Goal: Task Accomplishment & Management: Manage account settings

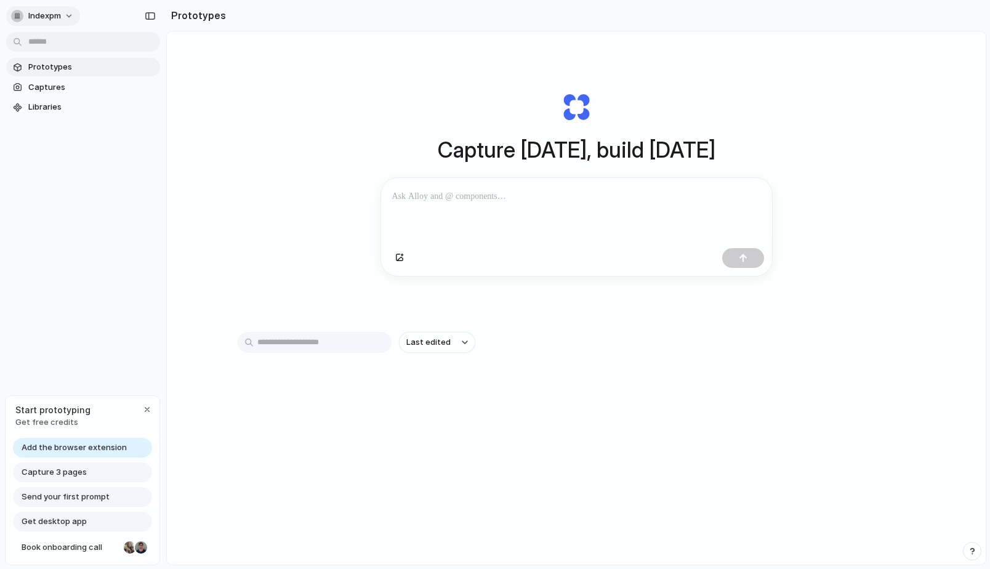
click at [57, 19] on span "indexpm" at bounding box center [44, 16] width 33 height 12
click at [50, 37] on li "Settings" at bounding box center [60, 44] width 102 height 20
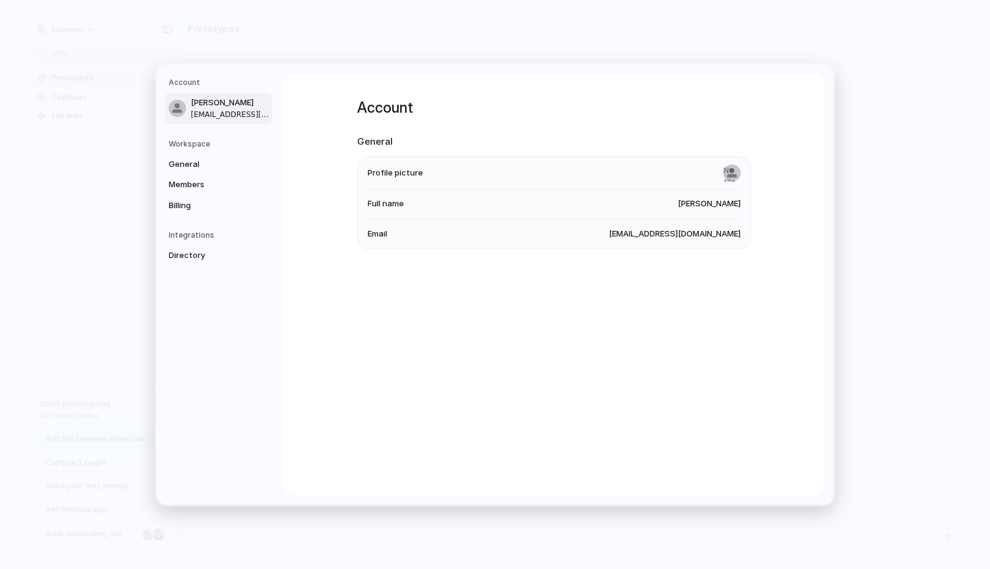
click at [214, 143] on h5 "Workspace" at bounding box center [220, 143] width 103 height 11
click at [203, 163] on span "General" at bounding box center [208, 164] width 79 height 12
click at [198, 180] on span "Members" at bounding box center [208, 185] width 79 height 12
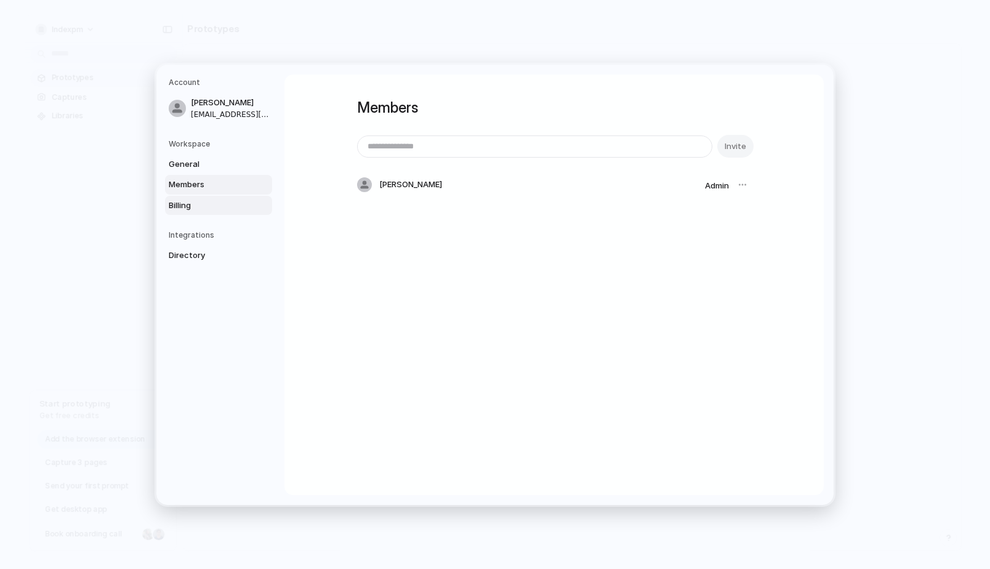
click at [194, 204] on span "Billing" at bounding box center [208, 205] width 79 height 12
click at [188, 262] on link "Directory" at bounding box center [218, 256] width 107 height 20
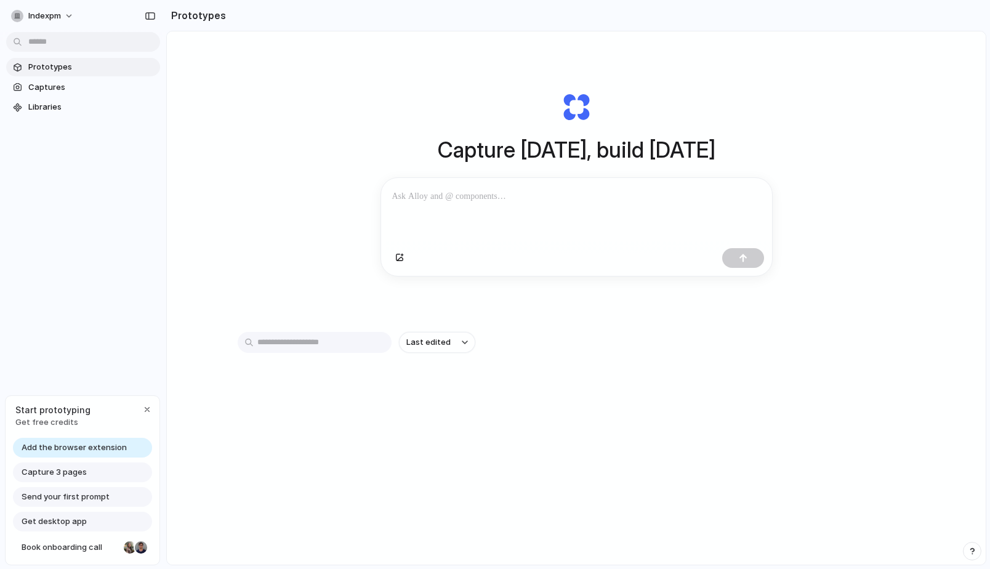
click at [304, 129] on div "Capture [DATE], build [DATE] Clone web app Clone screenshot Start from existing…" at bounding box center [576, 330] width 819 height 599
drag, startPoint x: 83, startPoint y: 488, endPoint x: 101, endPoint y: 374, distance: 115.3
click at [101, 374] on div "indexpm Prototypes Captures Libraries Start prototyping Get free credits Add th…" at bounding box center [83, 284] width 166 height 569
click at [504, 200] on p at bounding box center [576, 196] width 369 height 15
click at [52, 15] on span "indexpm" at bounding box center [44, 16] width 33 height 12
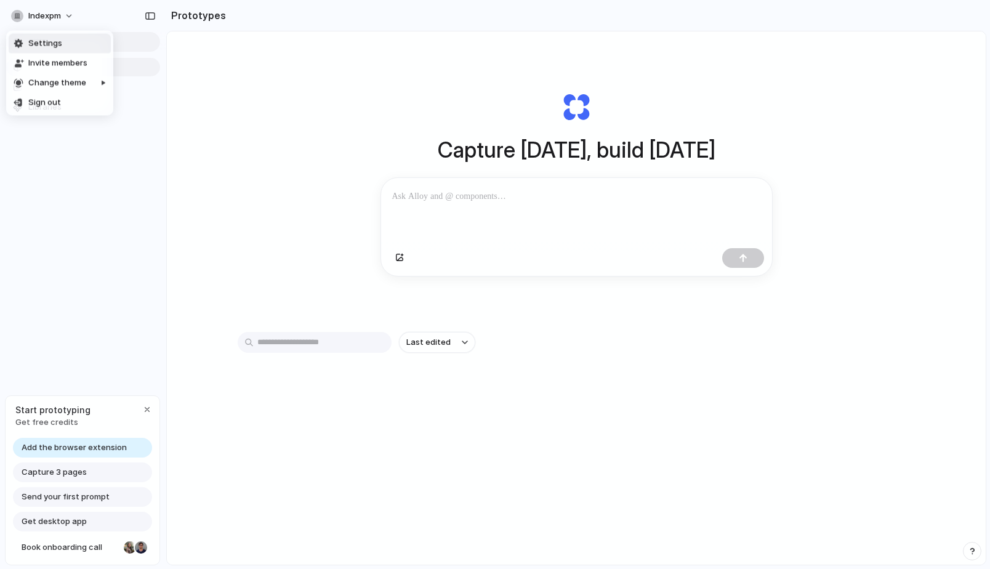
click at [45, 41] on span "Settings" at bounding box center [45, 44] width 34 height 12
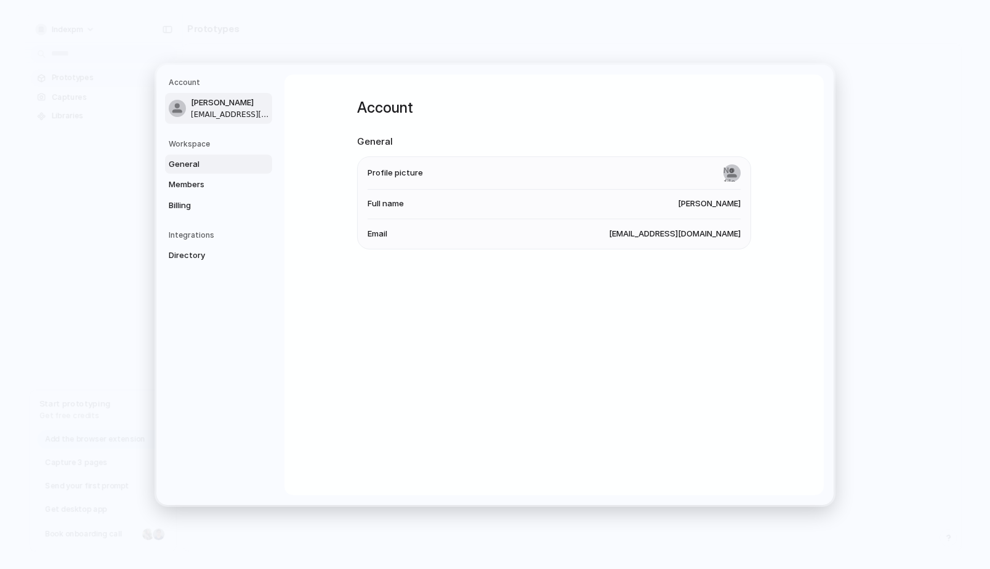
click at [193, 161] on span "General" at bounding box center [208, 164] width 79 height 12
click at [192, 180] on span "Members" at bounding box center [208, 185] width 79 height 12
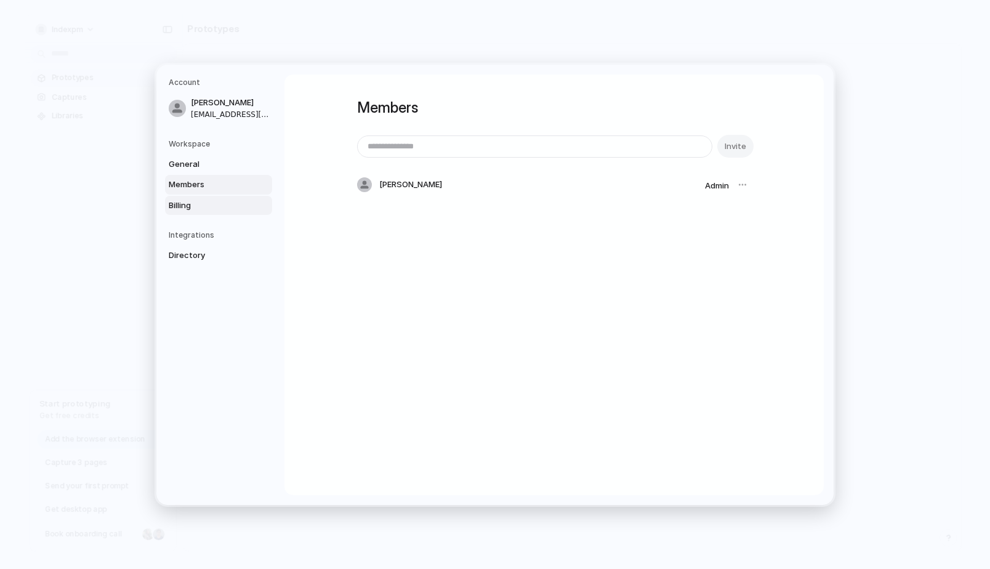
click at [188, 208] on span "Billing" at bounding box center [208, 205] width 79 height 12
click at [188, 254] on span "Directory" at bounding box center [208, 255] width 79 height 12
